Goal: Find specific page/section: Find specific page/section

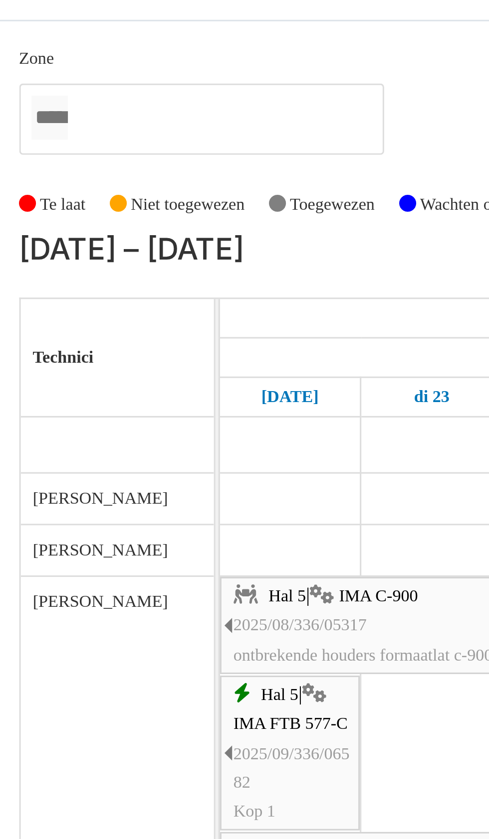
scroll to position [18, 0]
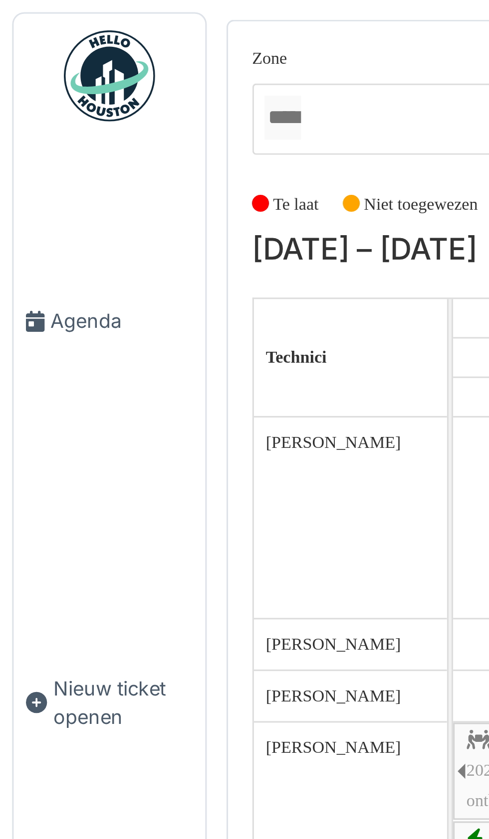
click at [30, 110] on span "Agenda" at bounding box center [39, 105] width 47 height 9
